Goal: Task Accomplishment & Management: Use online tool/utility

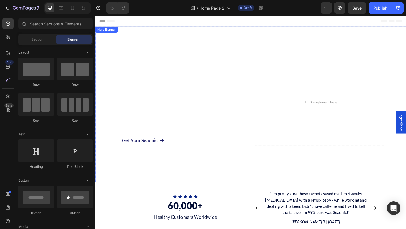
click at [266, 96] on div "Ultra-Pure Marine Electrolytes for Total Hydration & Health Heading 78 Minerals…" at bounding box center [264, 111] width 338 height 117
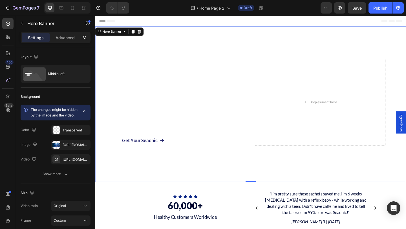
click at [266, 153] on div "Ultra-Pure Marine Electrolytes for Total Hydration & Health Heading 78 Minerals…" at bounding box center [264, 111] width 338 height 117
click at [268, 81] on div "Drop element here" at bounding box center [339, 109] width 142 height 95
click at [263, 118] on div "Ultra-Pure Marine Electrolytes for Total Hydration & Health Heading 78 Minerals…" at bounding box center [264, 111] width 338 height 117
click at [116, 34] on div "Hero Banner" at bounding box center [113, 32] width 23 height 5
click at [265, 75] on div "Ultra-Pure Marine Electrolytes for Total Hydration & Health Heading 78 Minerals…" at bounding box center [264, 111] width 338 height 117
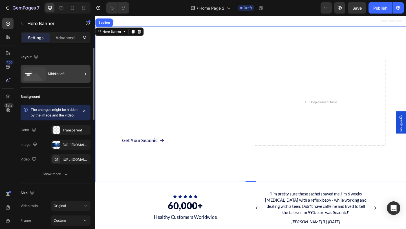
click at [65, 74] on div "Middle left" at bounding box center [65, 73] width 34 height 13
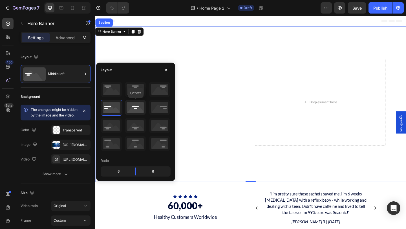
click at [137, 108] on icon at bounding box center [135, 107] width 21 height 15
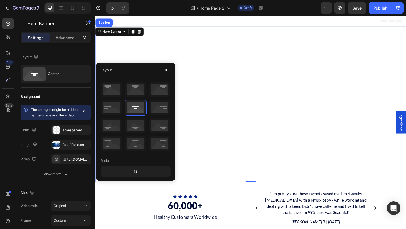
click at [219, 51] on div "Overlay" at bounding box center [264, 111] width 338 height 169
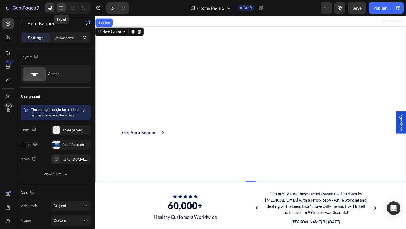
click at [62, 9] on icon at bounding box center [61, 8] width 6 height 6
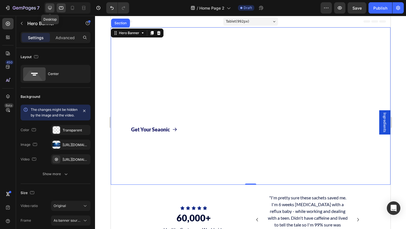
click at [48, 9] on icon at bounding box center [50, 8] width 6 height 6
type input "600"
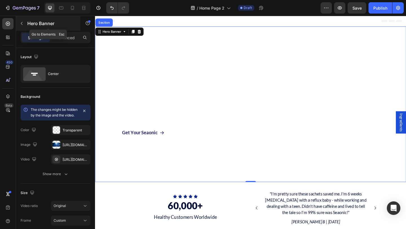
click at [20, 21] on icon "button" at bounding box center [21, 23] width 5 height 5
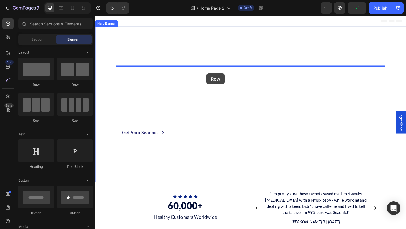
drag, startPoint x: 163, startPoint y: 91, endPoint x: 216, endPoint y: 78, distance: 55.1
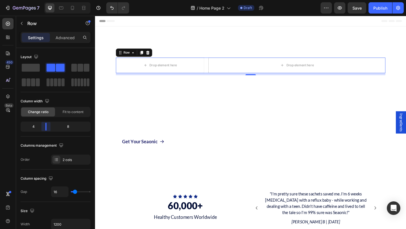
drag, startPoint x: 53, startPoint y: 126, endPoint x: 46, endPoint y: 127, distance: 7.1
click at [46, 0] on body "7 Version history / Home Page 2 Draft Preview Save Publish 450 Beta Sections(18…" at bounding box center [203, 0] width 406 height 0
click at [22, 21] on icon "button" at bounding box center [21, 23] width 5 height 5
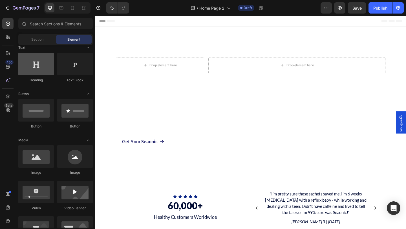
scroll to position [91, 0]
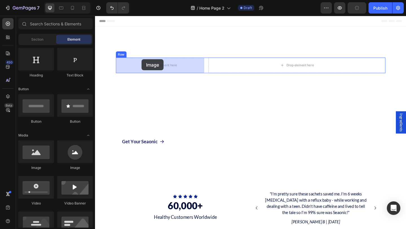
drag, startPoint x: 133, startPoint y: 165, endPoint x: 146, endPoint y: 63, distance: 103.0
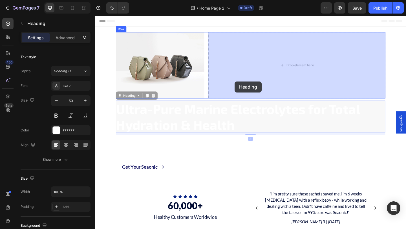
drag, startPoint x: 197, startPoint y: 126, endPoint x: 246, endPoint y: 87, distance: 63.4
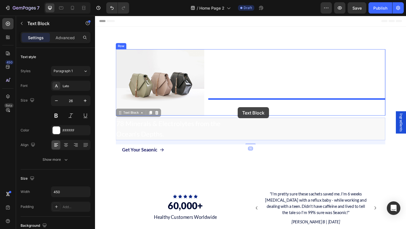
drag, startPoint x: 216, startPoint y: 136, endPoint x: 250, endPoint y: 115, distance: 40.4
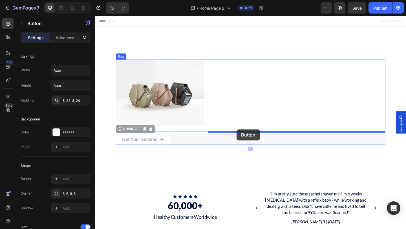
drag, startPoint x: 193, startPoint y: 152, endPoint x: 249, endPoint y: 139, distance: 57.1
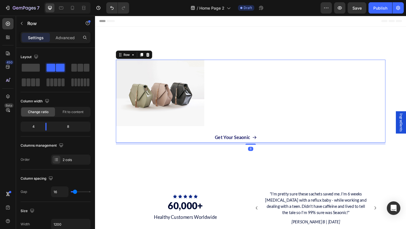
click at [203, 150] on div "Image" at bounding box center [165, 108] width 96 height 90
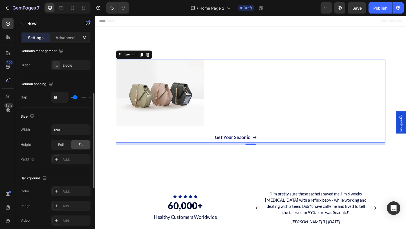
scroll to position [211, 0]
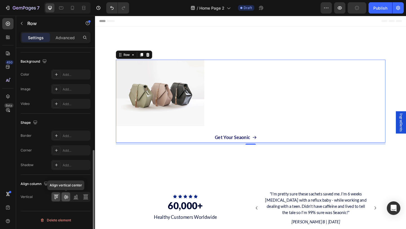
click at [66, 197] on icon at bounding box center [66, 197] width 5 height 4
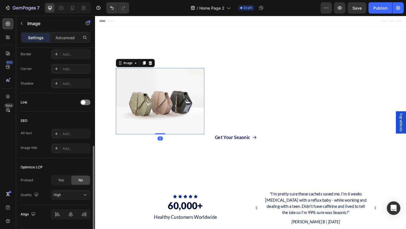
click at [156, 118] on img at bounding box center [165, 108] width 96 height 72
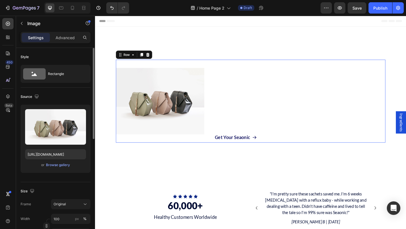
click at [215, 145] on div "Image Ultra-Pure Marine Electrolytes for Total Hydration & Health Heading 78 Mi…" at bounding box center [263, 108] width 293 height 90
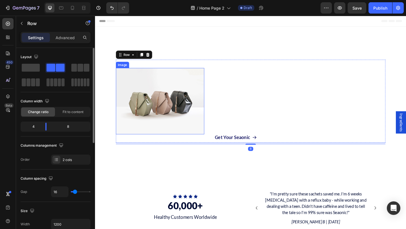
click at [192, 130] on img at bounding box center [165, 108] width 96 height 72
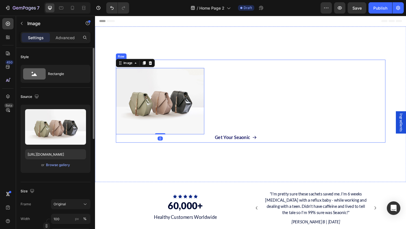
click at [205, 148] on div "Image 0" at bounding box center [165, 108] width 96 height 90
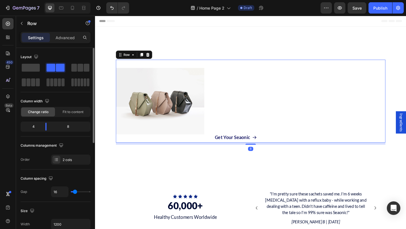
drag, startPoint x: 265, startPoint y: 154, endPoint x: 265, endPoint y: 138, distance: 16.3
click at [265, 138] on div "Image Ultra-Pure Marine Electrolytes for Total Hydration & Health Heading 78 Mi…" at bounding box center [263, 108] width 293 height 90
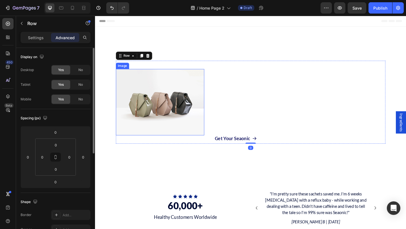
click at [176, 121] on img at bounding box center [165, 110] width 96 height 72
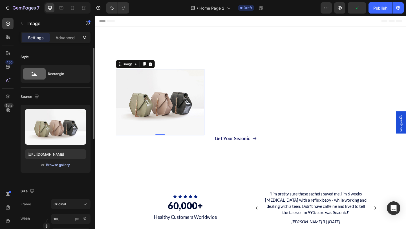
click at [65, 165] on div "Browse gallery" at bounding box center [58, 164] width 24 height 5
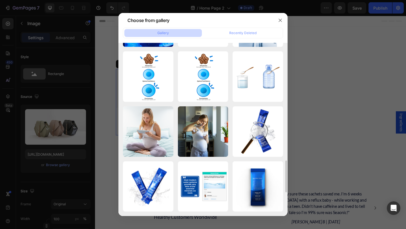
scroll to position [509, 0]
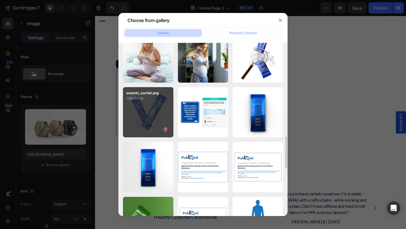
click at [153, 112] on div "seaonic_sachet.png 1389.54 kb" at bounding box center [148, 112] width 50 height 50
type input "https://cdn.shopify.com/s/files/1/0836/7069/6228/files/gempages_496818409648948…"
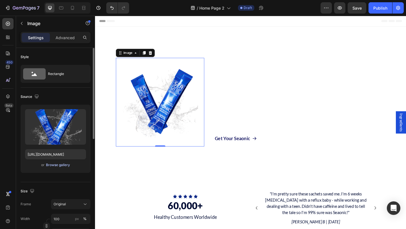
click at [63, 167] on div "Browse gallery" at bounding box center [58, 164] width 24 height 5
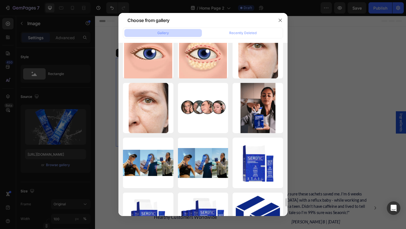
scroll to position [3270, 0]
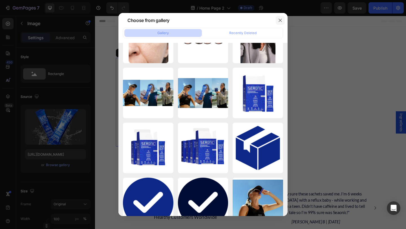
click at [282, 21] on icon "button" at bounding box center [280, 20] width 5 height 5
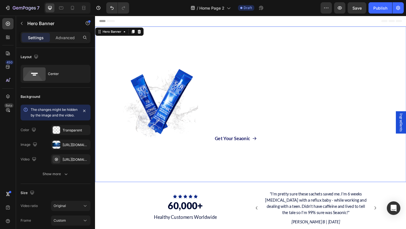
click at [234, 184] on div "Overlay" at bounding box center [264, 111] width 338 height 169
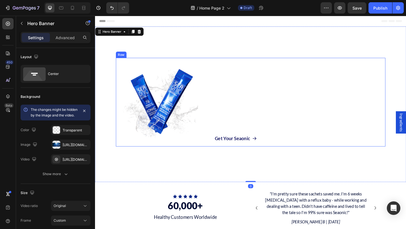
click at [214, 94] on div "Image Ultra-Pure Marine Electrolytes for Total Hydration & Health Heading 78 Mi…" at bounding box center [263, 109] width 293 height 96
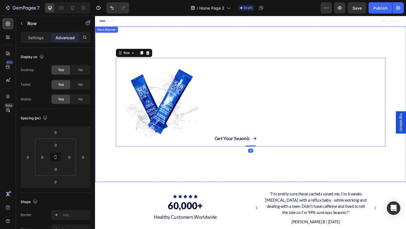
click at [108, 52] on div "Overlay" at bounding box center [264, 111] width 338 height 169
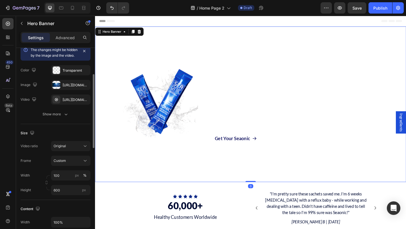
scroll to position [65, 0]
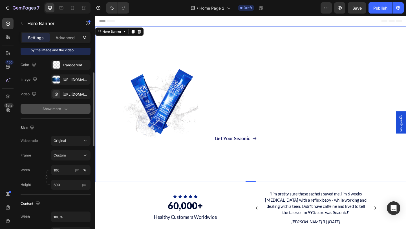
click at [62, 112] on div "Show more" at bounding box center [56, 109] width 26 height 6
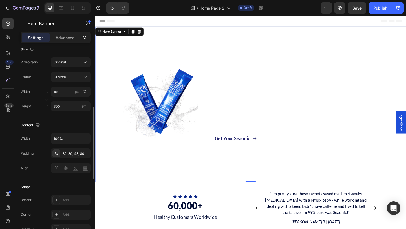
scroll to position [159, 0]
click at [73, 155] on div "32, 80, 48, 80" at bounding box center [71, 152] width 16 height 5
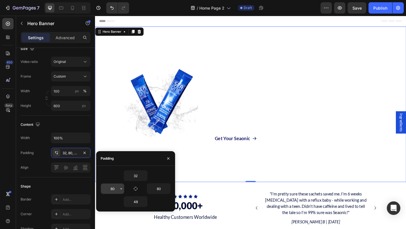
click at [118, 189] on input "80" at bounding box center [112, 188] width 23 height 10
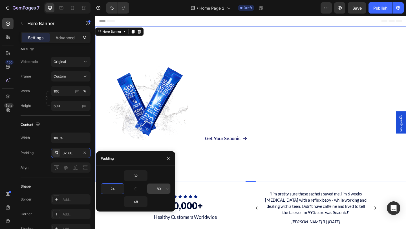
type input "24"
click at [163, 189] on input "80" at bounding box center [158, 188] width 23 height 10
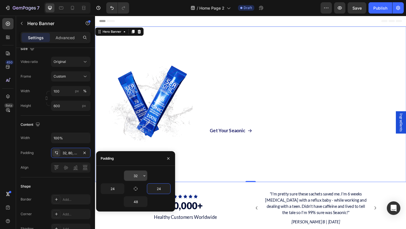
type input "24"
click at [139, 175] on input "32" at bounding box center [135, 175] width 23 height 10
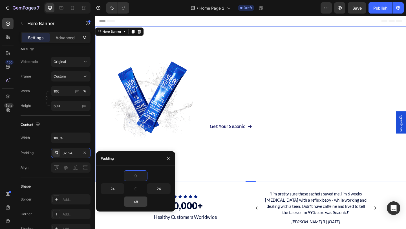
type input "0"
click at [136, 204] on input "48" at bounding box center [135, 201] width 23 height 10
type input "0"
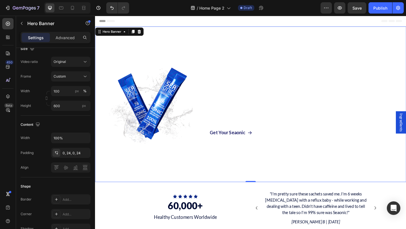
click at [259, 174] on div "Overlay" at bounding box center [264, 111] width 338 height 169
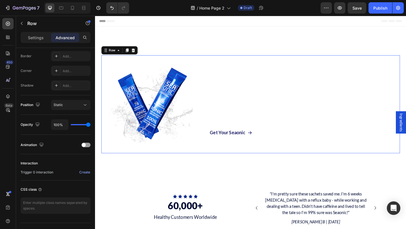
click at [211, 74] on div "Image Ultra-Pure Marine Electrolytes for Total Hydration & Health Heading 78 Mi…" at bounding box center [264, 112] width 325 height 107
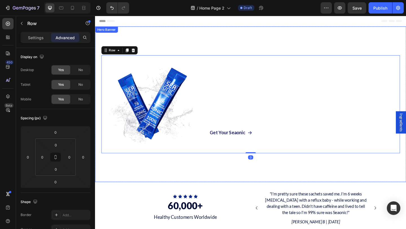
click at [212, 51] on div "Overlay" at bounding box center [264, 111] width 338 height 169
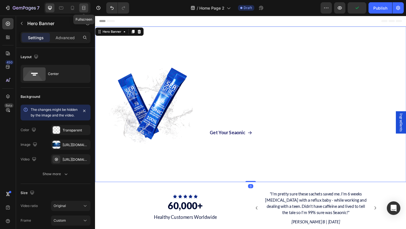
click at [85, 6] on icon at bounding box center [84, 8] width 6 height 6
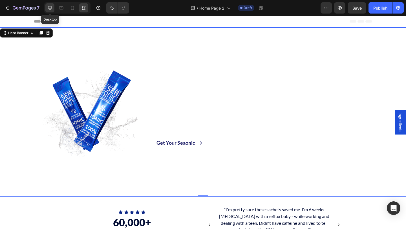
click at [48, 4] on div at bounding box center [49, 7] width 9 height 9
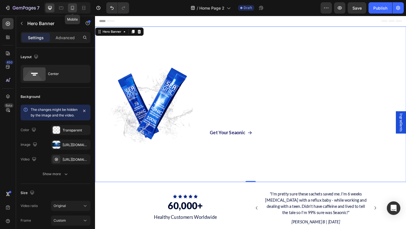
click at [71, 7] on icon at bounding box center [73, 8] width 6 height 6
type input "100 vh"
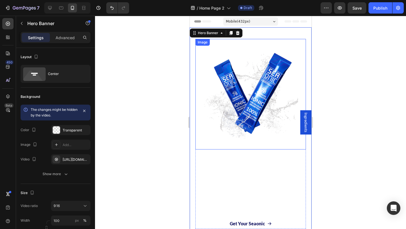
scroll to position [23, 0]
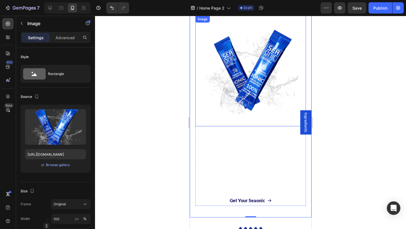
click at [254, 96] on img at bounding box center [250, 71] width 110 height 110
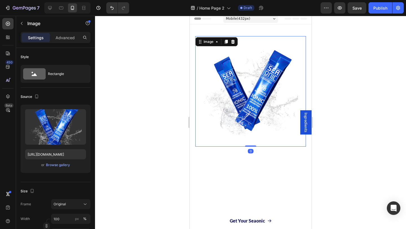
scroll to position [2, 0]
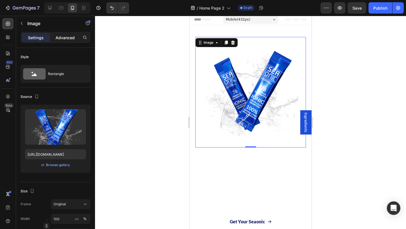
click at [67, 36] on p "Advanced" at bounding box center [64, 38] width 19 height 6
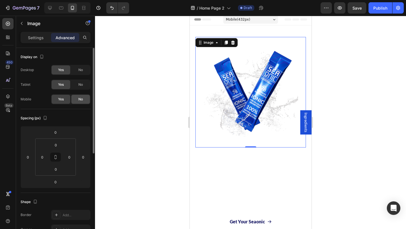
click at [81, 98] on span "No" at bounding box center [80, 99] width 5 height 5
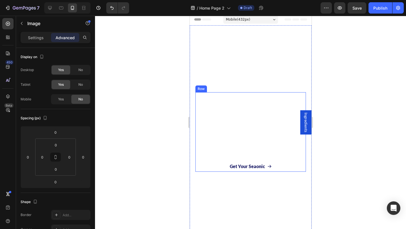
click at [279, 93] on div "Image 0 Ultra-Pure Marine Electrolytes for Total Hydration & Health Heading 78 …" at bounding box center [250, 132] width 110 height 80
click at [251, 94] on div "Image Ultra-Pure Marine Electrolytes for Total Hydration & Health Heading 78 Mi…" at bounding box center [250, 132] width 110 height 80
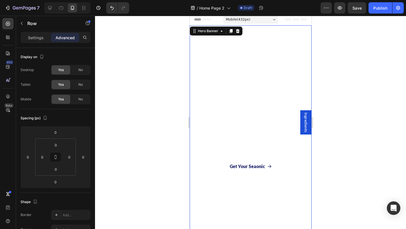
click at [199, 41] on div "Overlay" at bounding box center [250, 131] width 122 height 213
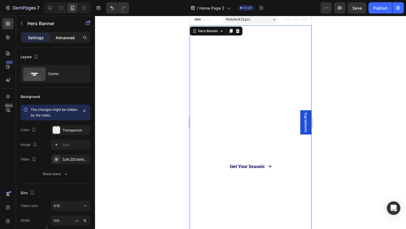
click at [63, 34] on div "Advanced" at bounding box center [65, 37] width 28 height 9
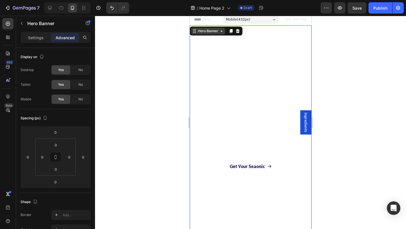
click at [216, 31] on div "Hero Banner" at bounding box center [207, 30] width 23 height 5
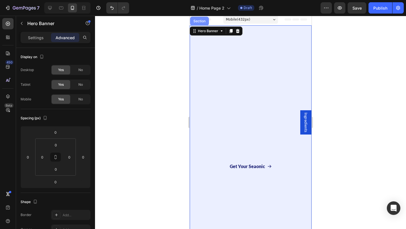
click at [201, 23] on div "Section" at bounding box center [199, 21] width 19 height 9
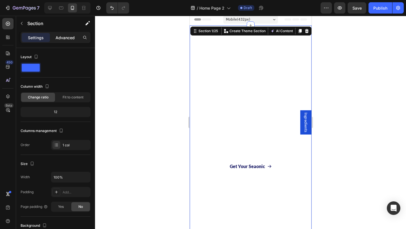
click at [71, 36] on p "Advanced" at bounding box center [64, 38] width 19 height 6
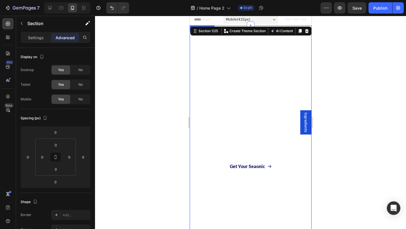
click at [235, 77] on div "Overlay" at bounding box center [250, 131] width 122 height 213
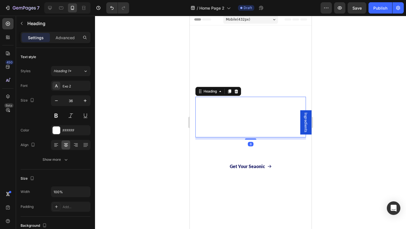
click at [246, 97] on h2 "Ultra-Pure Marine Electrolytes for Total Hydration & Health" at bounding box center [250, 117] width 110 height 41
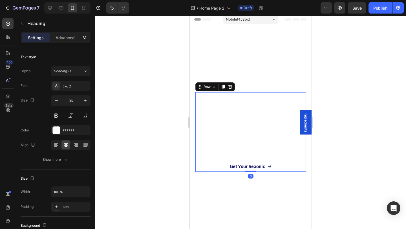
click at [249, 95] on div "Image Ultra-Pure Marine Electrolytes for Total Hydration & Health Heading 78 Mi…" at bounding box center [250, 132] width 110 height 80
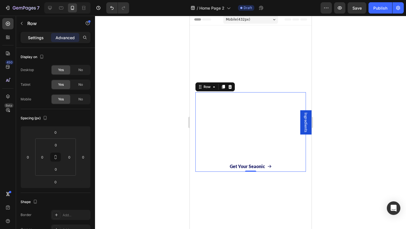
click at [39, 37] on p "Settings" at bounding box center [36, 38] width 16 height 6
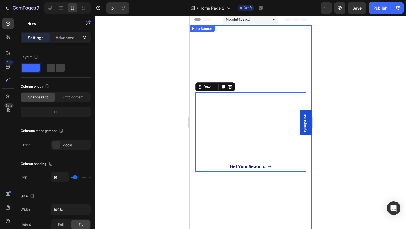
click at [263, 179] on div "Overlay" at bounding box center [250, 131] width 122 height 213
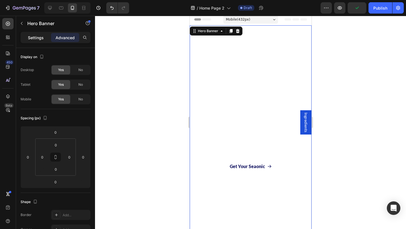
click at [33, 35] on p "Settings" at bounding box center [36, 38] width 16 height 6
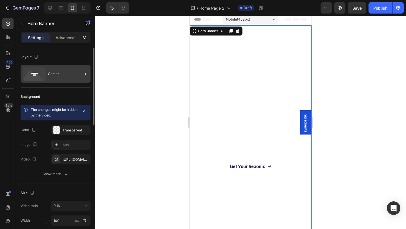
click at [62, 77] on div "Center" at bounding box center [65, 73] width 34 height 13
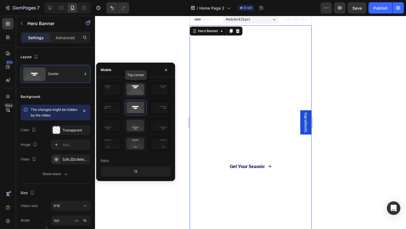
click at [138, 91] on icon at bounding box center [135, 89] width 21 height 15
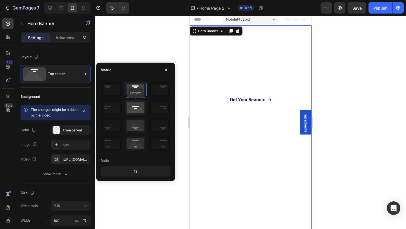
click at [139, 108] on icon at bounding box center [135, 107] width 21 height 15
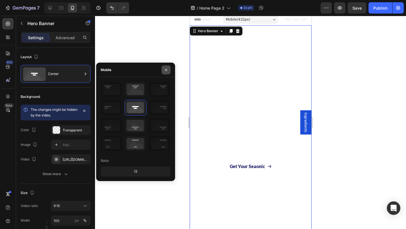
click at [166, 72] on button "button" at bounding box center [165, 69] width 9 height 9
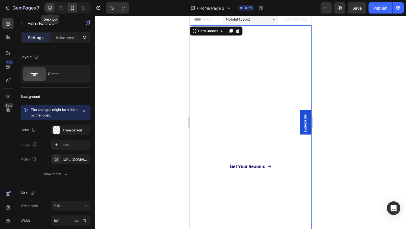
click at [50, 7] on icon at bounding box center [50, 8] width 6 height 6
type input "600"
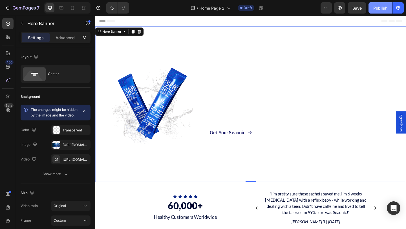
click at [380, 8] on div "Publish" at bounding box center [380, 8] width 14 height 6
click at [401, 11] on button "button" at bounding box center [397, 7] width 11 height 11
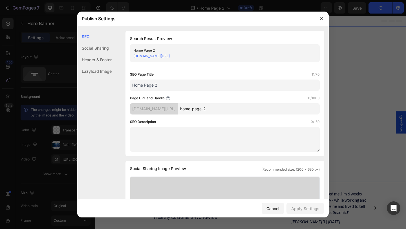
click at [186, 85] on input "Home Page 2" at bounding box center [225, 84] width 190 height 11
type input "Home Page"
click at [307, 206] on div "Apply Settings" at bounding box center [305, 208] width 28 height 6
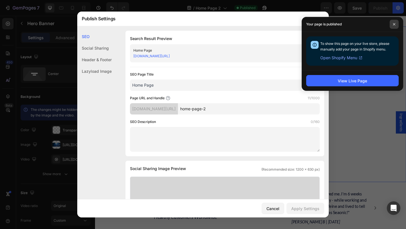
click at [393, 21] on span at bounding box center [393, 24] width 9 height 9
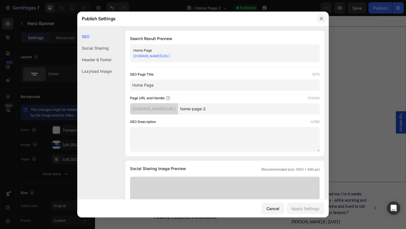
click at [320, 19] on icon "button" at bounding box center [321, 18] width 5 height 5
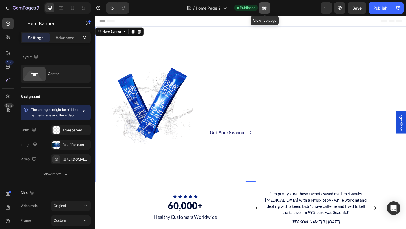
click at [265, 7] on icon "button" at bounding box center [264, 8] width 4 height 4
